Goal: Task Accomplishment & Management: Manage account settings

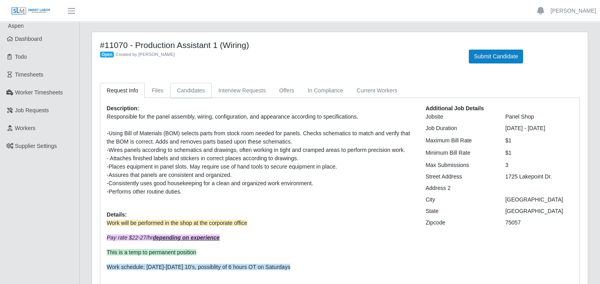
click at [190, 90] on link "Candidates" at bounding box center [191, 90] width 42 height 15
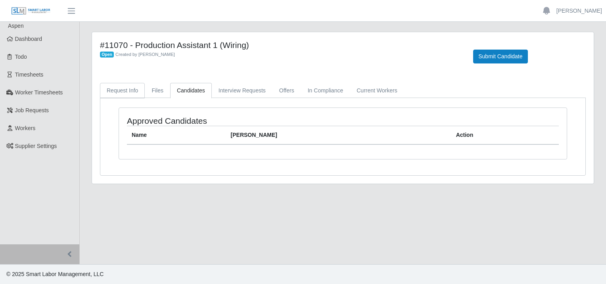
click at [118, 90] on link "Request Info" at bounding box center [122, 90] width 45 height 15
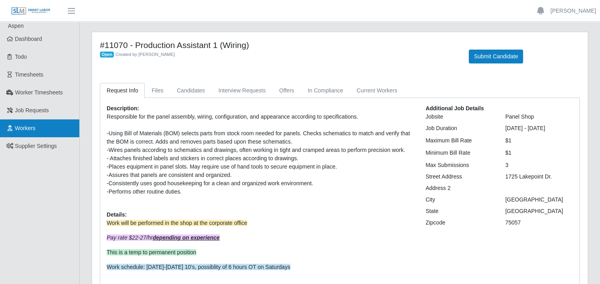
click at [23, 127] on span "Workers" at bounding box center [25, 128] width 21 height 6
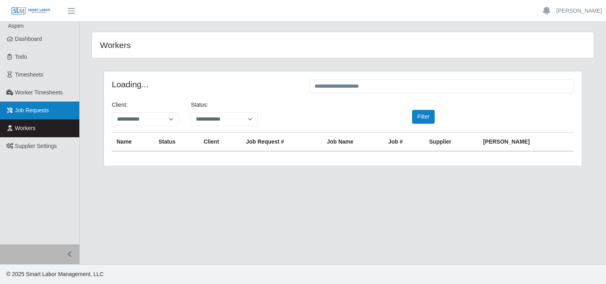
click at [36, 108] on span "Job Requests" at bounding box center [32, 110] width 34 height 6
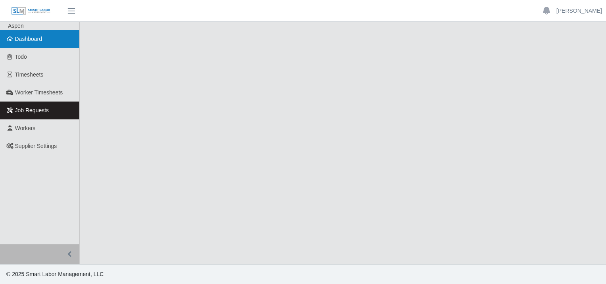
click at [33, 40] on span "Dashboard" at bounding box center [28, 39] width 27 height 6
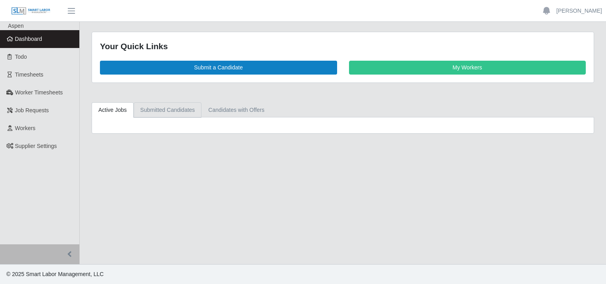
click at [175, 108] on link "Submitted Candidates" at bounding box center [168, 109] width 68 height 15
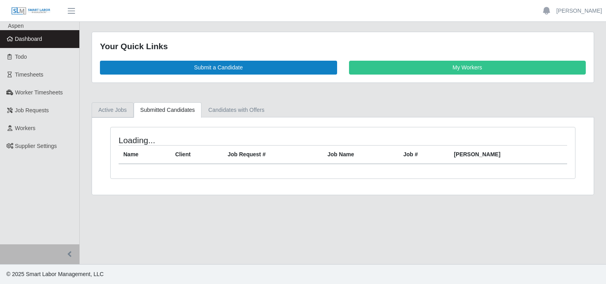
click at [110, 110] on link "Active Jobs" at bounding box center [113, 109] width 42 height 15
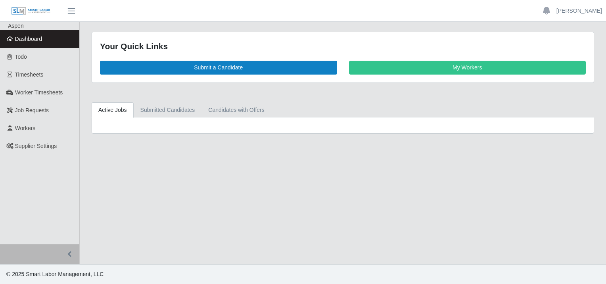
click at [120, 111] on link "Active Jobs" at bounding box center [113, 109] width 42 height 15
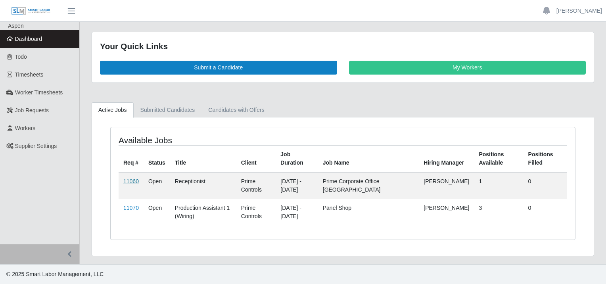
click at [132, 180] on link "11060" at bounding box center [130, 181] width 15 height 6
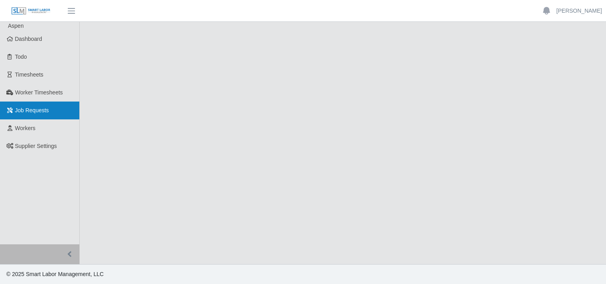
click at [35, 113] on span "Job Requests" at bounding box center [32, 110] width 34 height 6
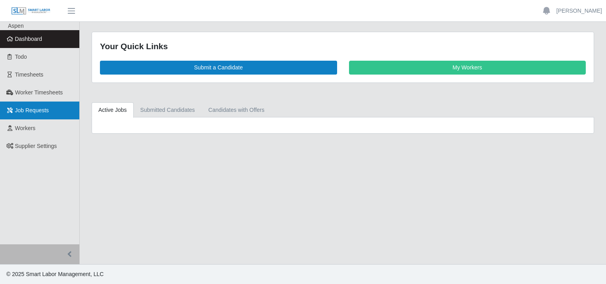
click at [23, 110] on span "Job Requests" at bounding box center [32, 110] width 34 height 6
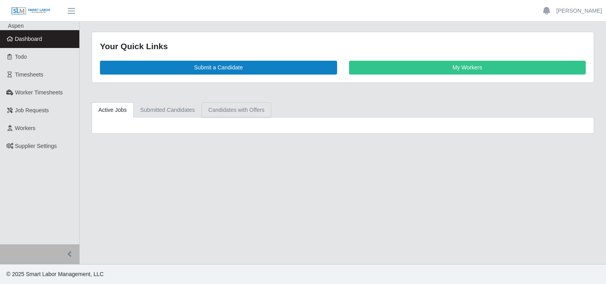
click at [239, 108] on link "Candidates with Offers" at bounding box center [235, 109] width 69 height 15
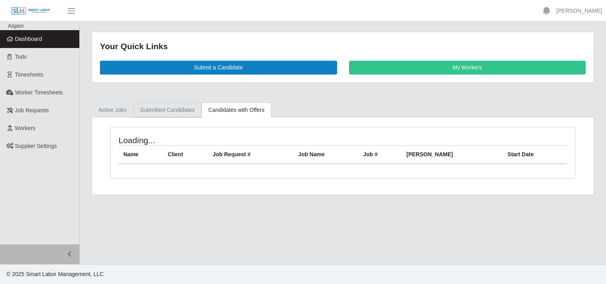
click at [184, 108] on link "Submitted Candidates" at bounding box center [168, 109] width 68 height 15
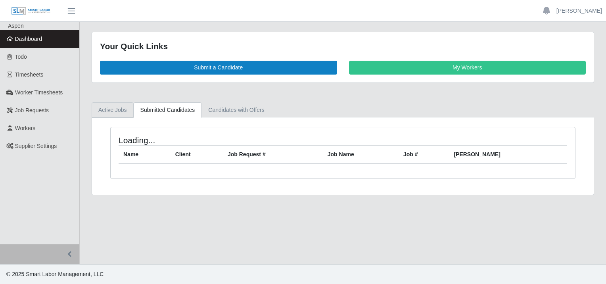
click at [118, 109] on link "Active Jobs" at bounding box center [113, 109] width 42 height 15
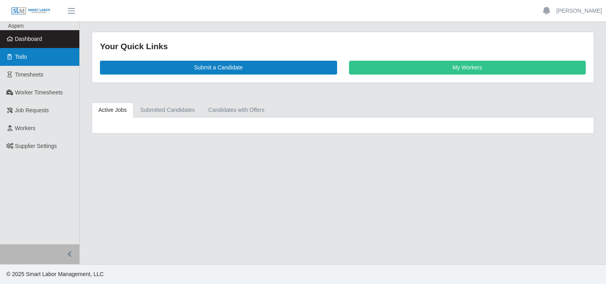
click at [21, 56] on span "Todo" at bounding box center [21, 57] width 12 height 6
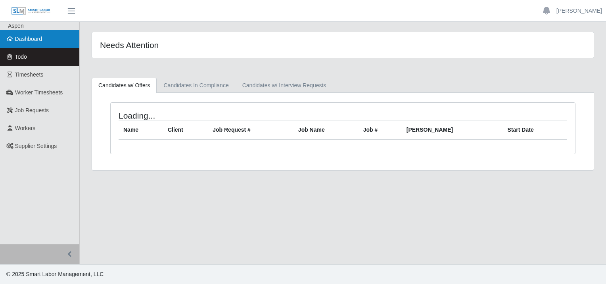
click at [29, 36] on span "Dashboard" at bounding box center [28, 39] width 27 height 6
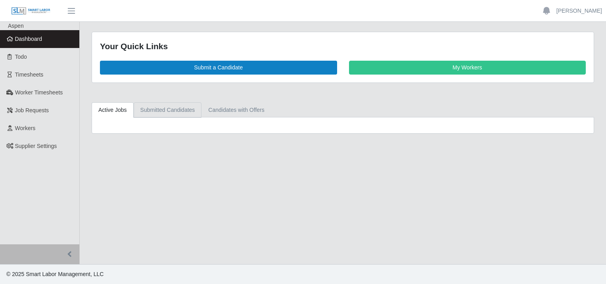
click at [168, 108] on link "Submitted Candidates" at bounding box center [168, 109] width 68 height 15
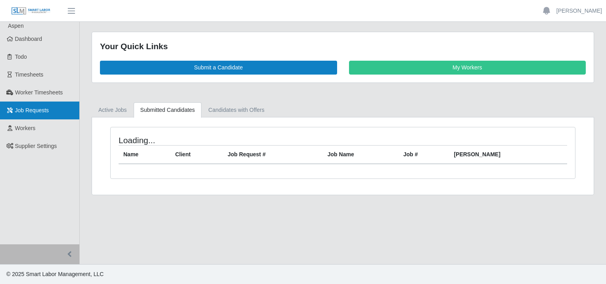
click at [30, 107] on span "Job Requests" at bounding box center [32, 110] width 34 height 6
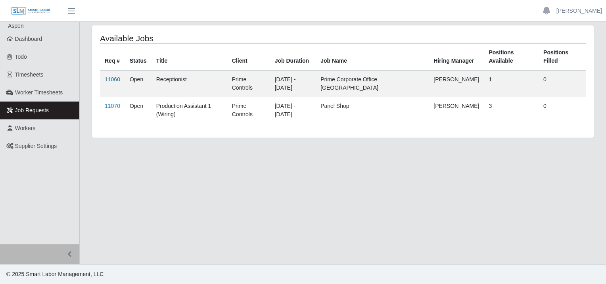
click at [115, 78] on link "11060" at bounding box center [112, 79] width 15 height 6
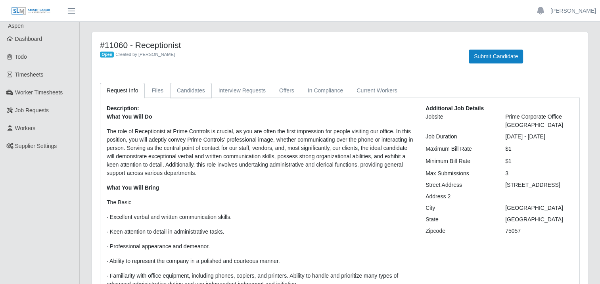
click at [176, 88] on link "Candidates" at bounding box center [191, 90] width 42 height 15
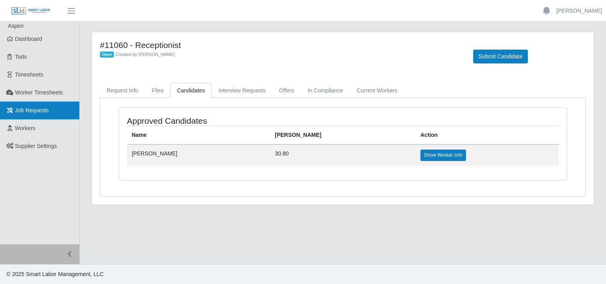
click at [32, 109] on span "Job Requests" at bounding box center [32, 110] width 34 height 6
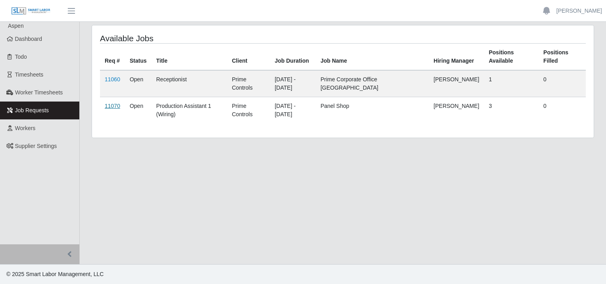
click at [112, 103] on link "11070" at bounding box center [112, 106] width 15 height 6
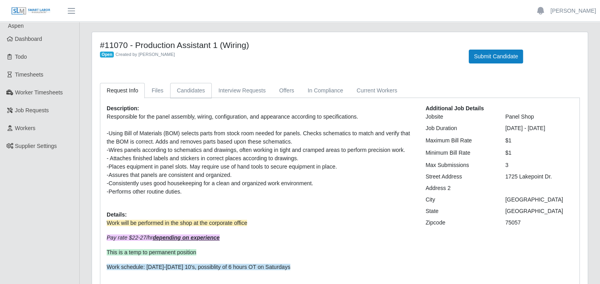
click at [191, 87] on link "Candidates" at bounding box center [191, 90] width 42 height 15
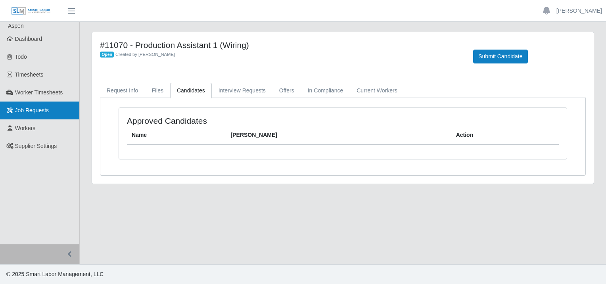
click at [32, 107] on span "Job Requests" at bounding box center [32, 110] width 34 height 6
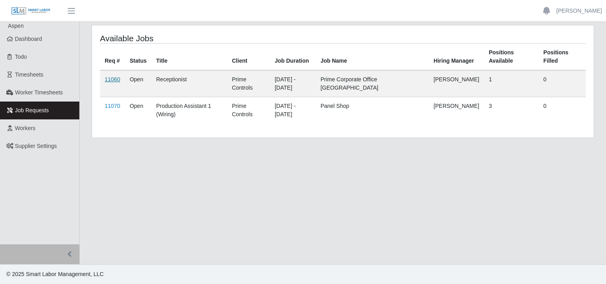
click at [112, 77] on link "11060" at bounding box center [112, 79] width 15 height 6
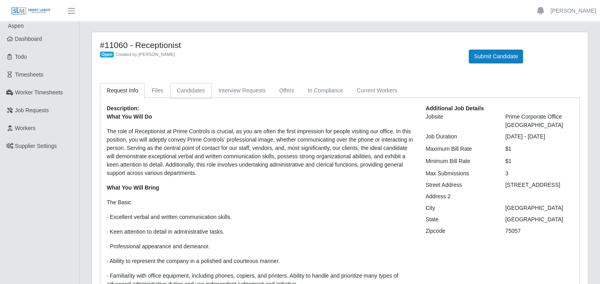
click at [192, 91] on link "Candidates" at bounding box center [191, 90] width 42 height 15
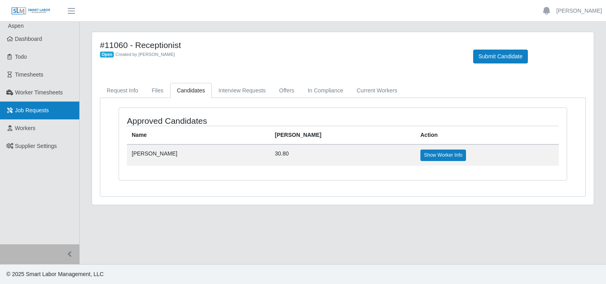
click at [33, 109] on span "Job Requests" at bounding box center [32, 110] width 34 height 6
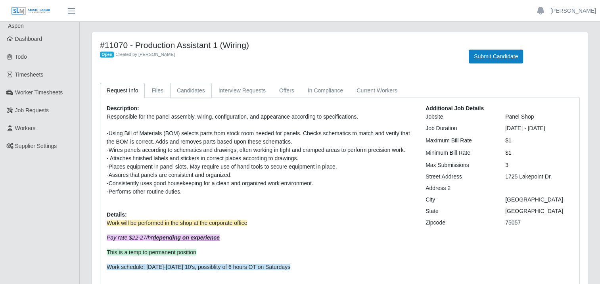
click at [185, 90] on link "Candidates" at bounding box center [191, 90] width 42 height 15
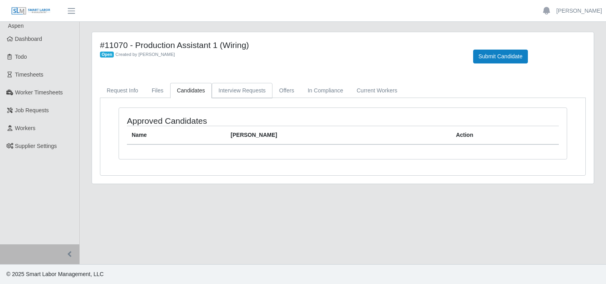
click at [236, 89] on link "Interview Requests" at bounding box center [242, 90] width 61 height 15
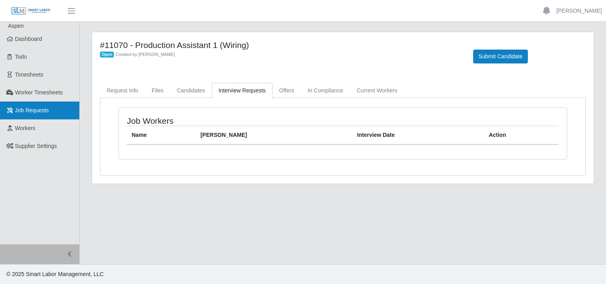
click at [30, 112] on span "Job Requests" at bounding box center [32, 110] width 34 height 6
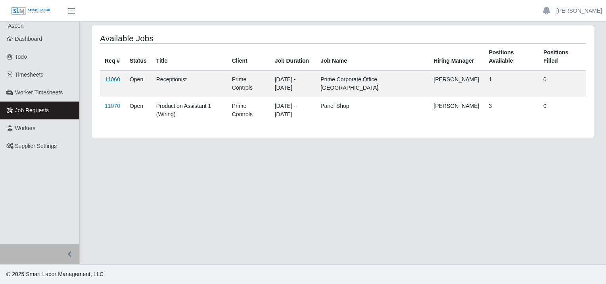
click at [110, 79] on link "11060" at bounding box center [112, 79] width 15 height 6
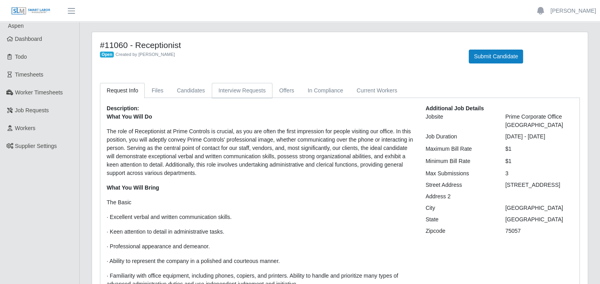
click at [245, 92] on link "Interview Requests" at bounding box center [242, 90] width 61 height 15
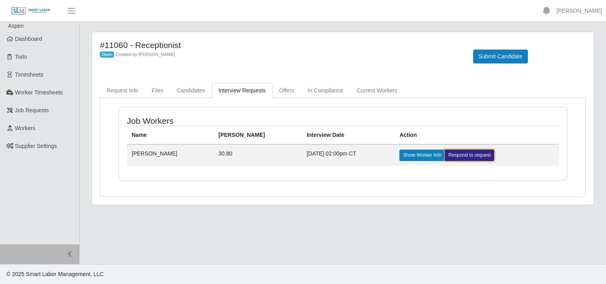
click at [450, 154] on link "Respond to request" at bounding box center [470, 155] width 50 height 11
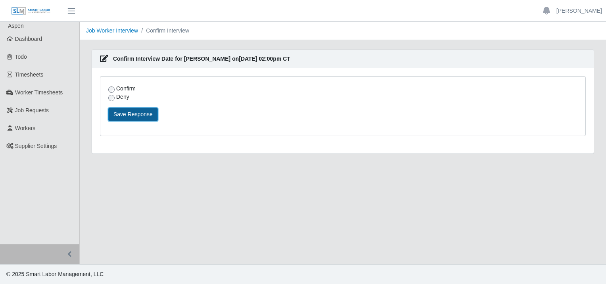
click at [135, 111] on button "Save Response" at bounding box center [133, 114] width 50 height 14
